Goal: Task Accomplishment & Management: Use online tool/utility

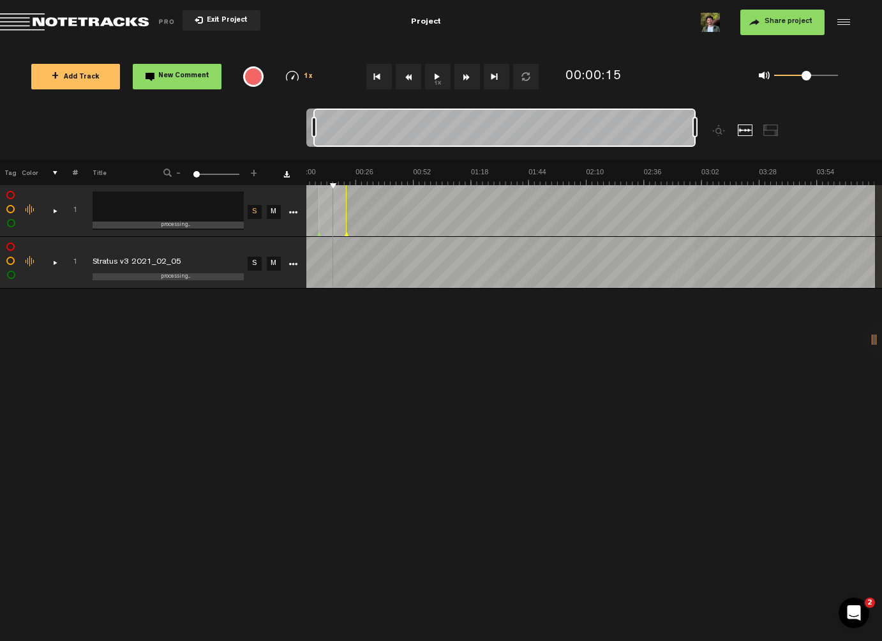
scroll to position [0, 8]
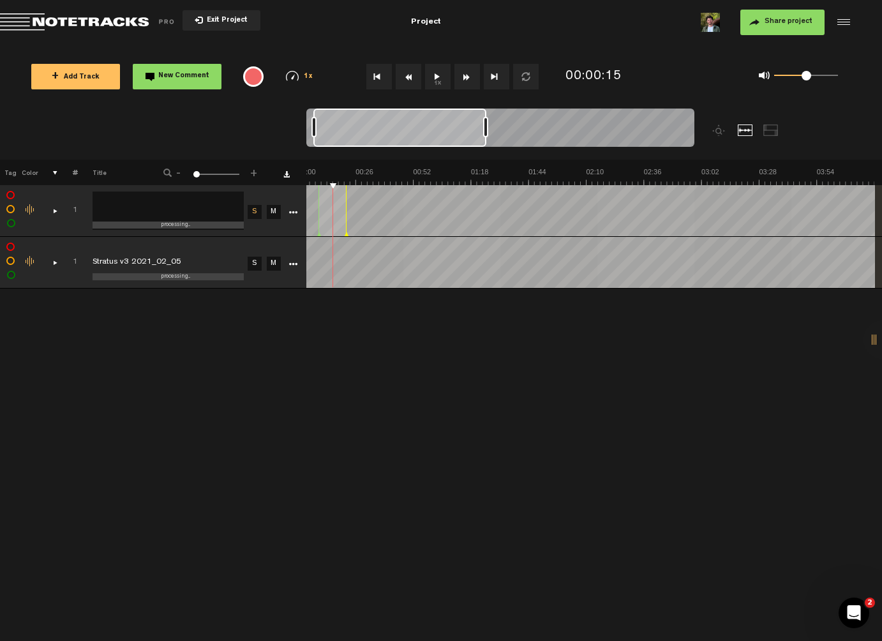
drag, startPoint x: 695, startPoint y: 125, endPoint x: 485, endPoint y: 135, distance: 210.3
click at [485, 135] on div at bounding box center [485, 127] width 5 height 20
drag, startPoint x: 481, startPoint y: 133, endPoint x: 428, endPoint y: 133, distance: 53.0
click at [478, 133] on div at bounding box center [480, 127] width 5 height 20
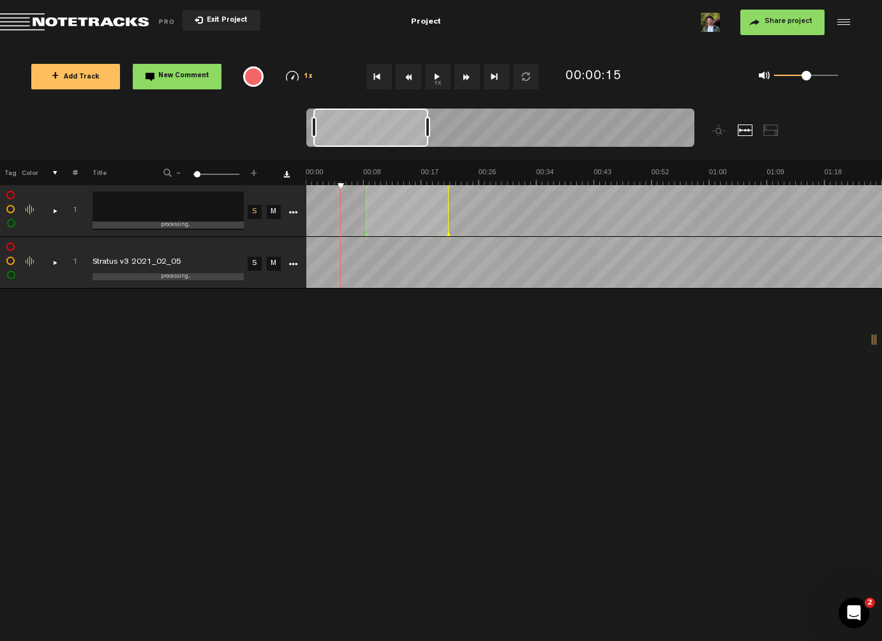
scroll to position [0, 22]
drag, startPoint x: 428, startPoint y: 133, endPoint x: 361, endPoint y: 135, distance: 66.4
click at [425, 135] on div at bounding box center [427, 127] width 5 height 20
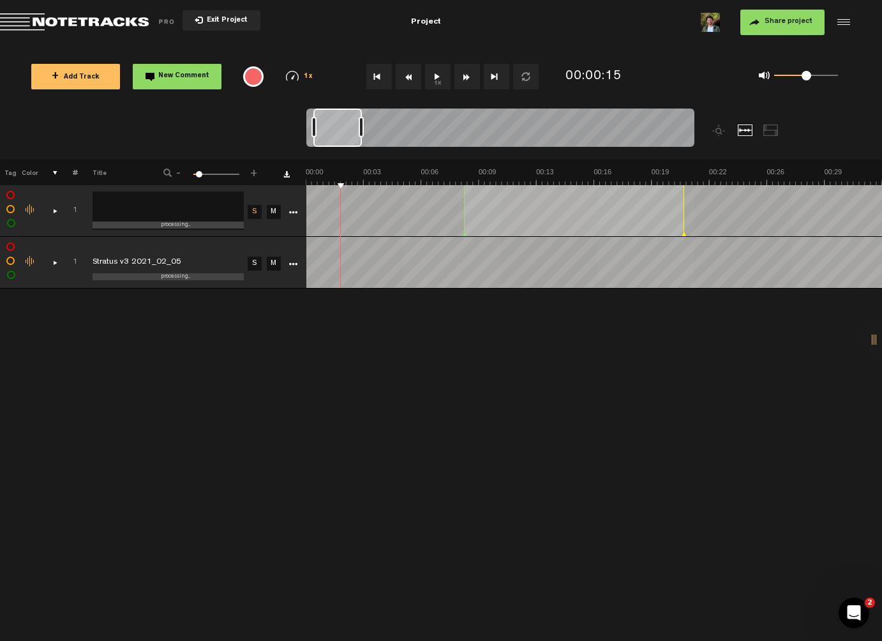
scroll to position [0, 0]
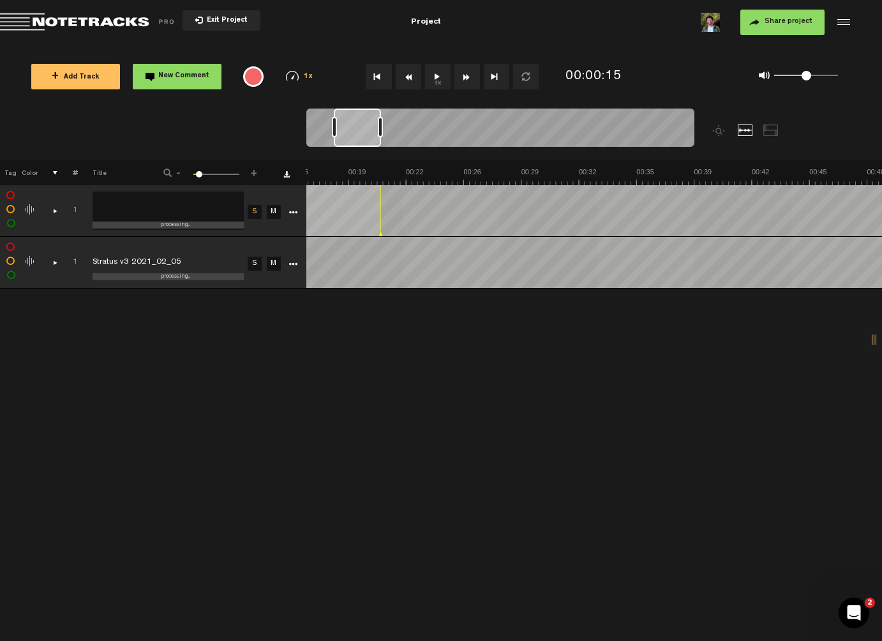
drag, startPoint x: 349, startPoint y: 132, endPoint x: 362, endPoint y: 135, distance: 13.8
click at [362, 135] on div at bounding box center [357, 128] width 47 height 38
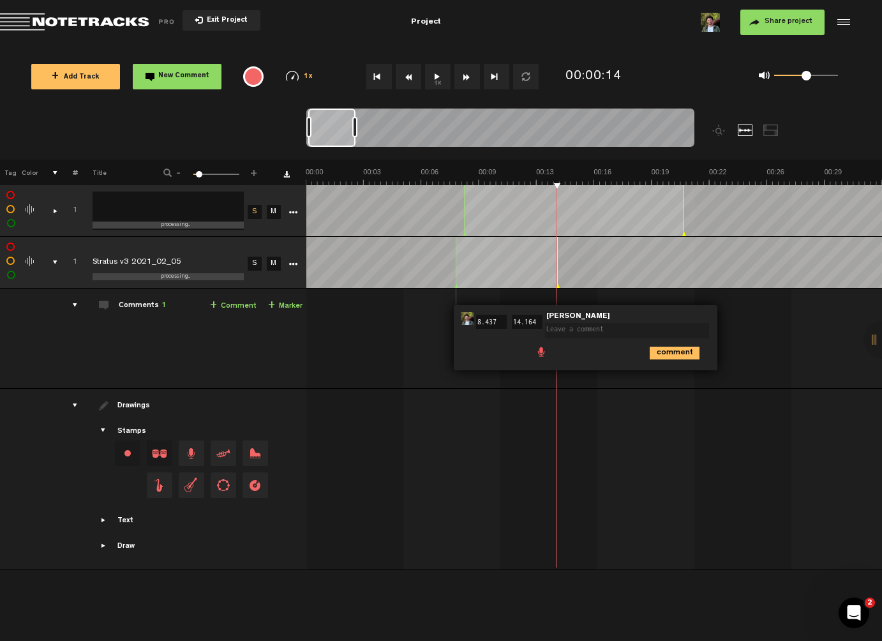
click at [418, 328] on div "00:08 8.437 - 00:14 14.164 • [PERSON_NAME]: "" [PERSON_NAME] comment" at bounding box center [595, 343] width 575 height 89
click at [870, 338] on div at bounding box center [883, 339] width 38 height 38
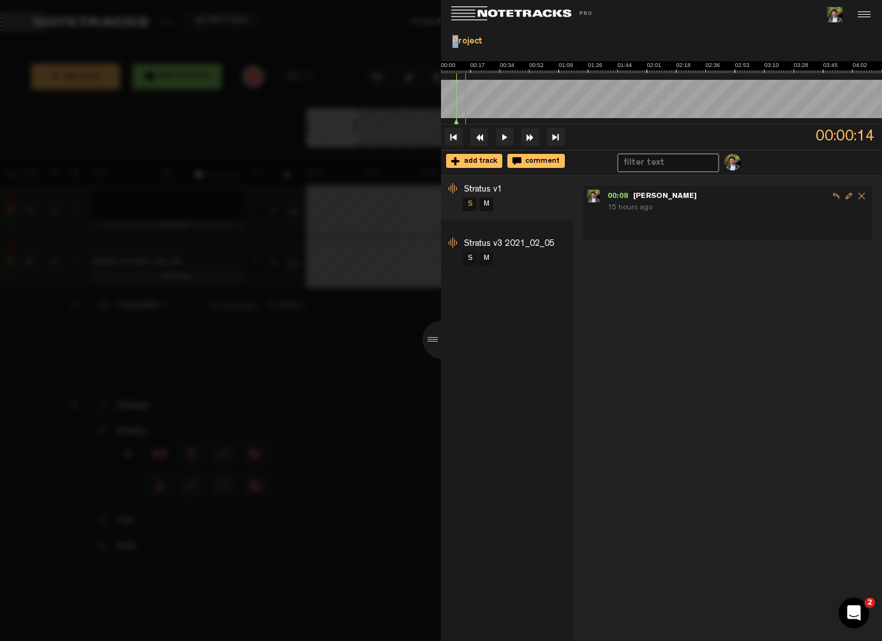
click at [458, 37] on div "Project" at bounding box center [661, 42] width 431 height 22
click at [460, 40] on input "Project" at bounding box center [661, 41] width 431 height 20
click at [493, 40] on input "Project" at bounding box center [661, 41] width 431 height 20
click at [859, 15] on div at bounding box center [862, 14] width 19 height 19
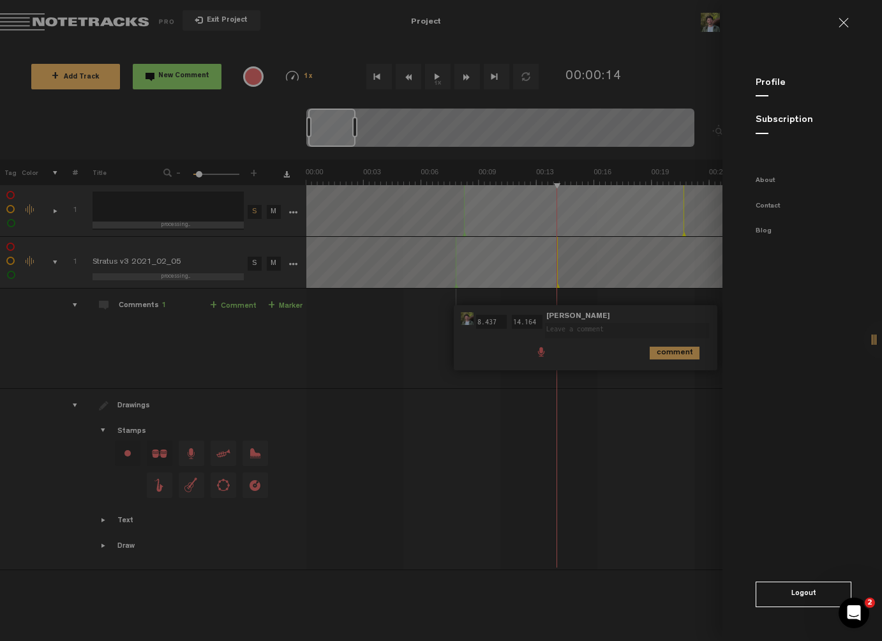
click at [707, 27] on md-backdrop at bounding box center [441, 320] width 882 height 641
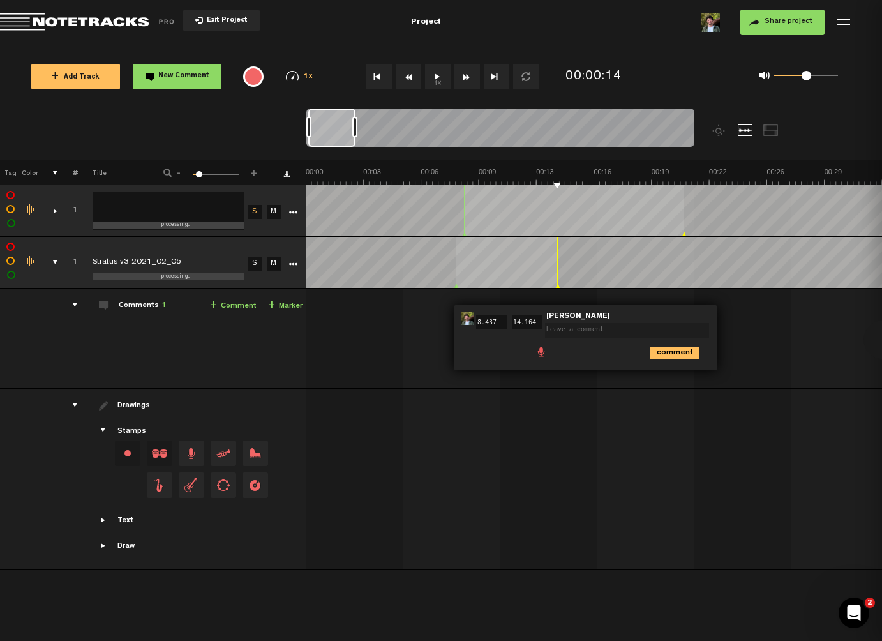
scroll to position [0, 441]
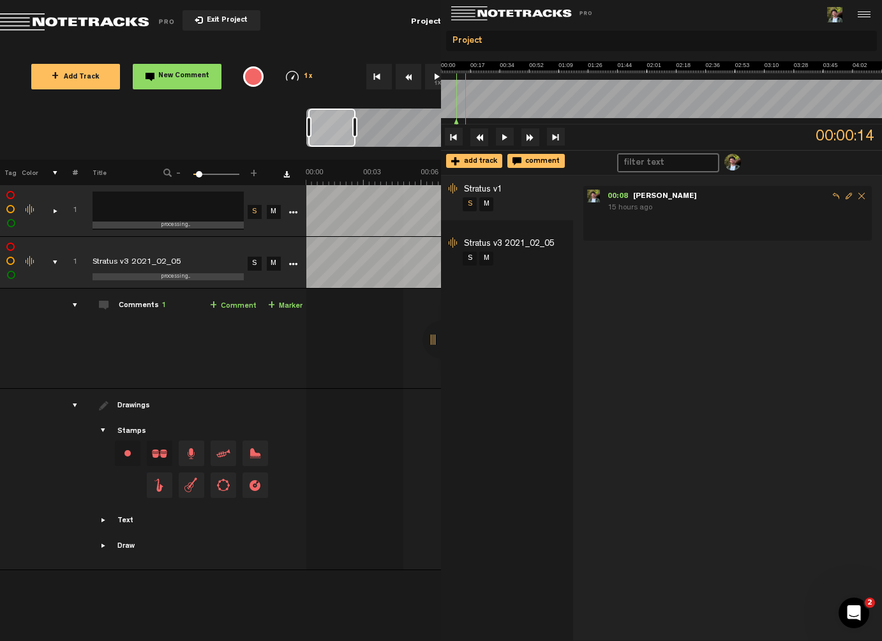
click at [704, 23] on div at bounding box center [772, 15] width 221 height 31
click at [835, 11] on img at bounding box center [834, 14] width 15 height 15
click at [388, 26] on md-toolbar "Exit Project Project Share project Save project" at bounding box center [441, 22] width 882 height 45
click at [870, 13] on div at bounding box center [862, 14] width 19 height 19
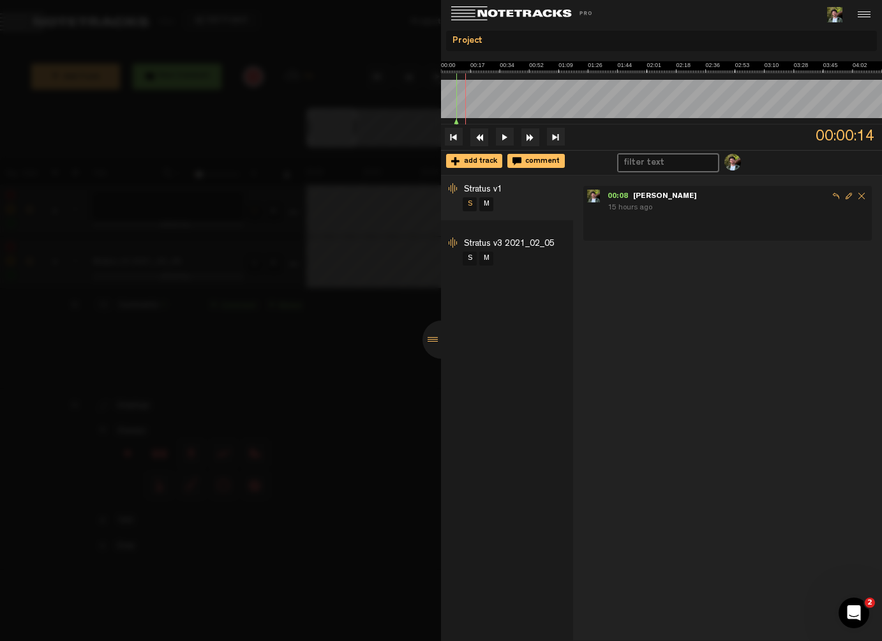
scroll to position [0, 0]
click at [870, 19] on div at bounding box center [862, 14] width 19 height 19
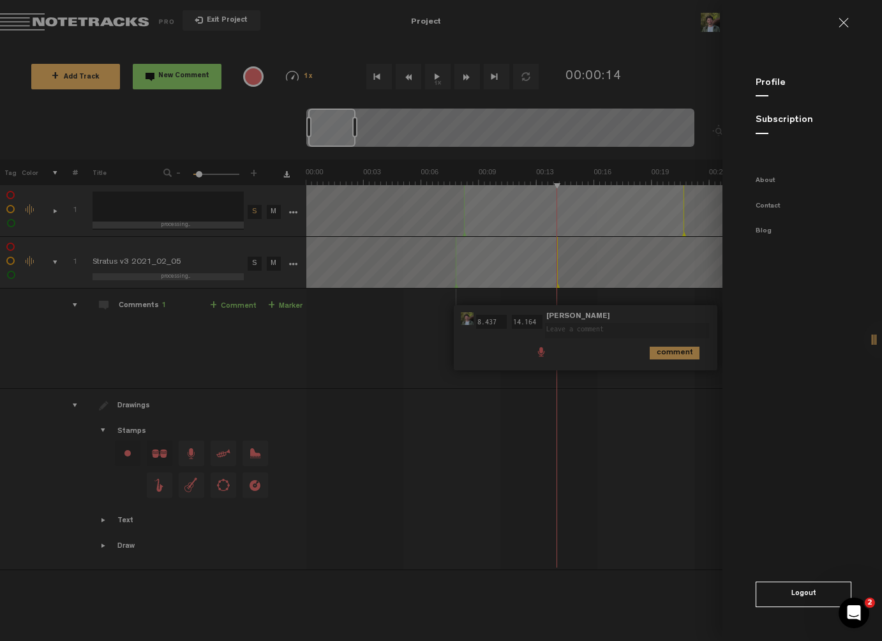
click at [852, 22] on link at bounding box center [849, 23] width 20 height 10
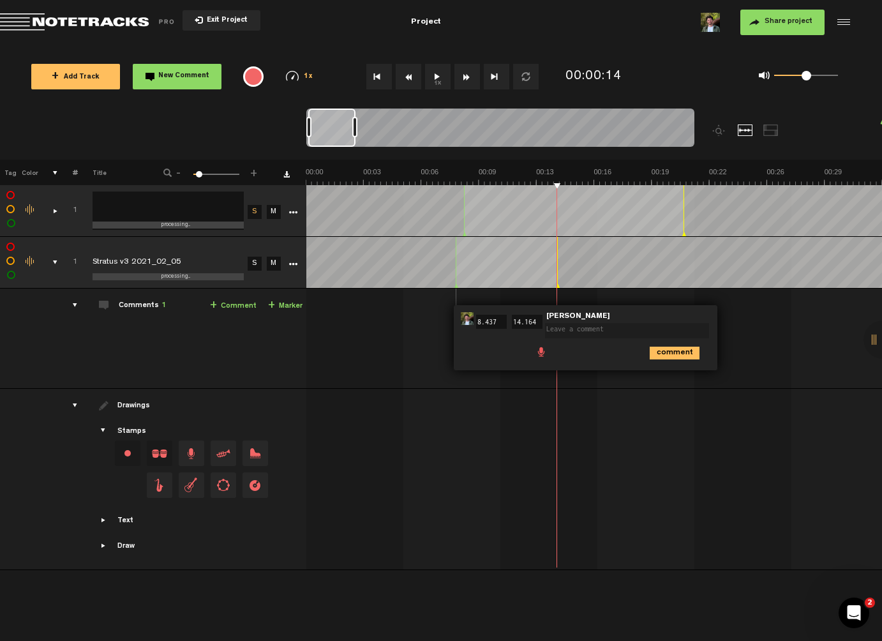
click at [95, 31] on span "Return to Project List" at bounding box center [89, 22] width 179 height 18
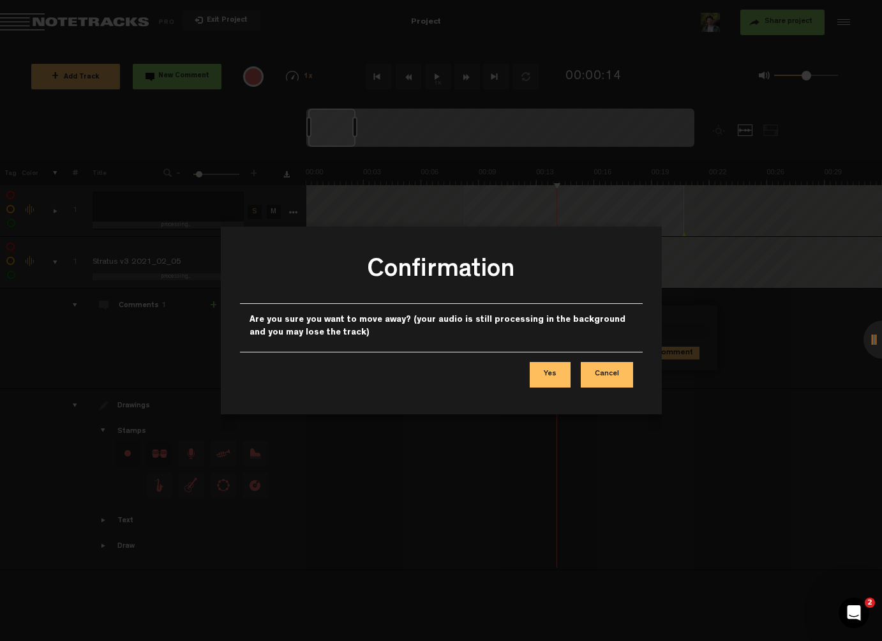
click at [550, 378] on button "Yes" at bounding box center [550, 375] width 41 height 26
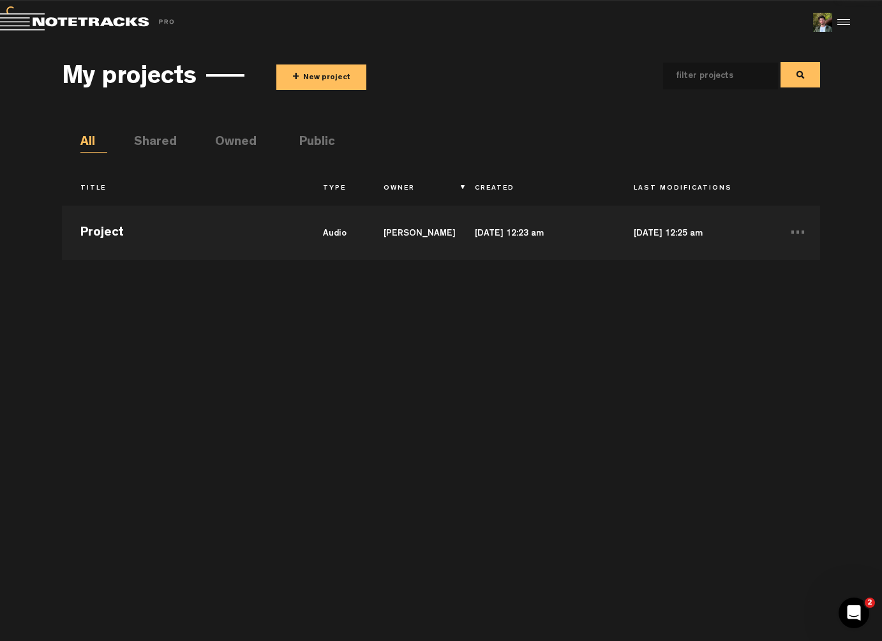
click at [437, 338] on div "Project audio [PERSON_NAME] [DATE] 12:23 am [DATE] 12:25 am ..." at bounding box center [441, 413] width 759 height 429
click at [642, 326] on div "Project audio [PERSON_NAME] [DATE] 12:23 am [DATE] 12:25 am ..." at bounding box center [441, 413] width 759 height 429
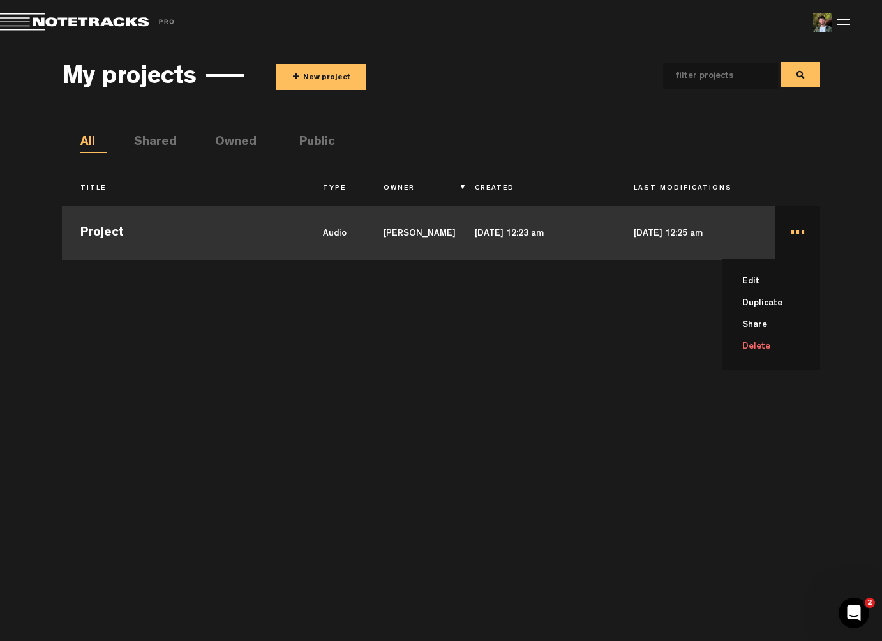
click at [797, 236] on td "... Edit Duplicate Share Delete" at bounding box center [797, 230] width 45 height 57
click at [798, 237] on td "..." at bounding box center [797, 230] width 45 height 57
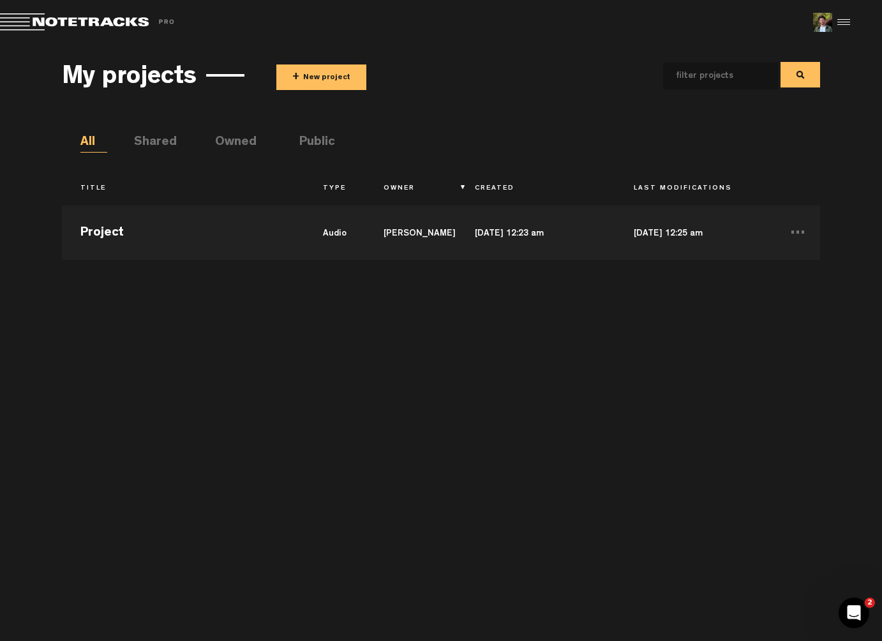
click at [313, 140] on li "Public" at bounding box center [312, 142] width 27 height 19
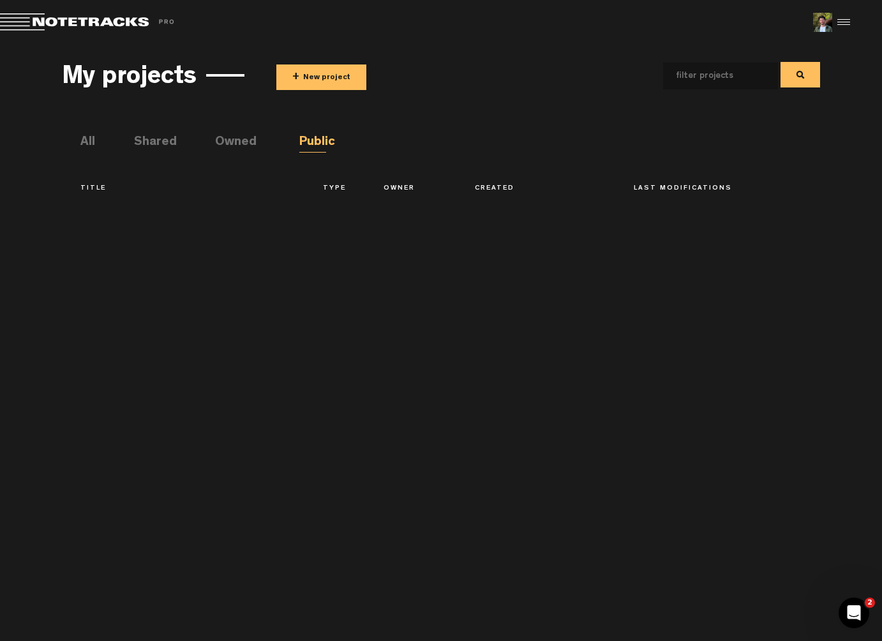
click at [226, 144] on li "Owned" at bounding box center [228, 142] width 27 height 19
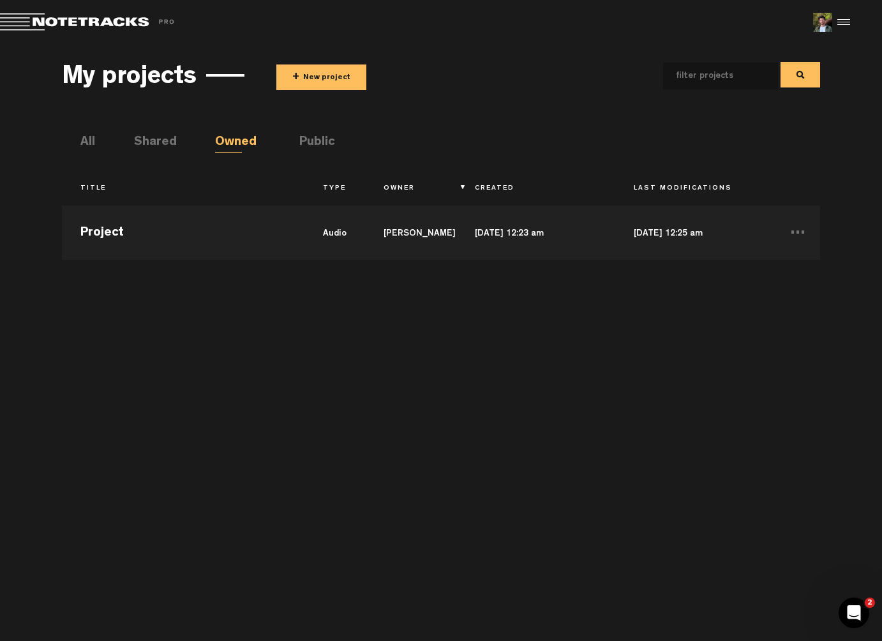
click at [154, 141] on li "Shared" at bounding box center [147, 142] width 27 height 19
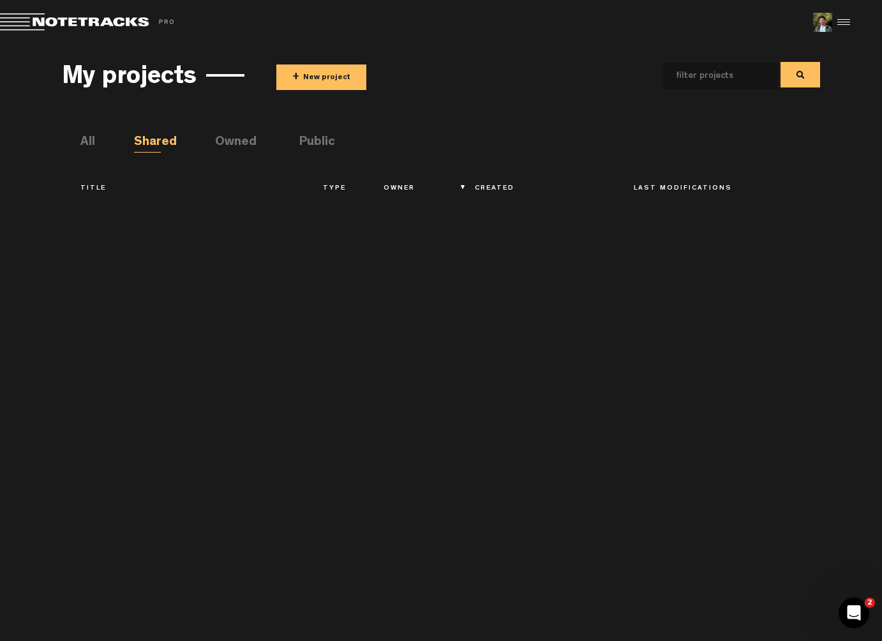
click at [83, 137] on li "All" at bounding box center [93, 142] width 27 height 19
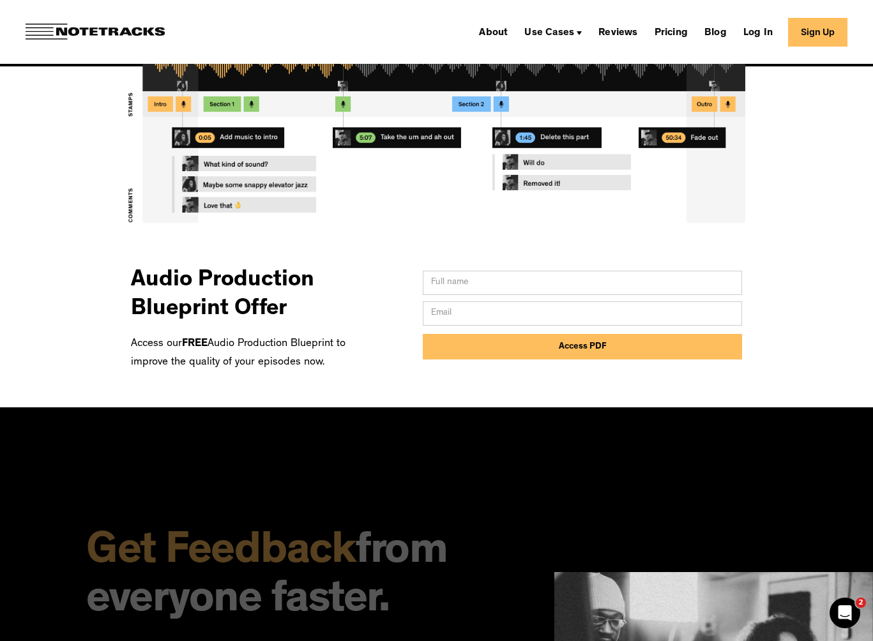
scroll to position [470, 0]
